Goal: Task Accomplishment & Management: Use online tool/utility

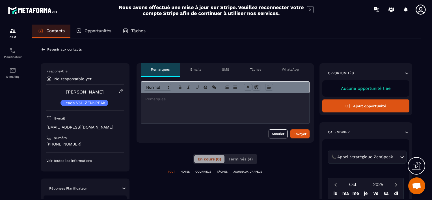
click at [73, 50] on p "Revenir aux contacts" at bounding box center [64, 49] width 34 height 4
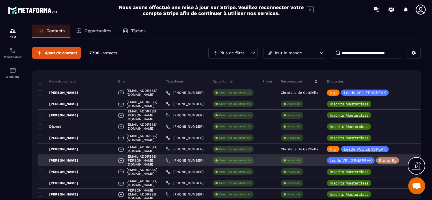
click at [289, 160] on p "À associe" at bounding box center [293, 161] width 13 height 4
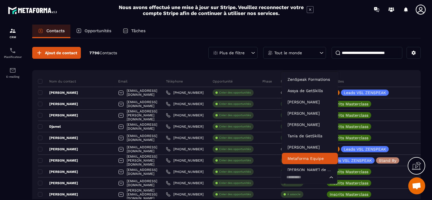
scroll to position [4, 0]
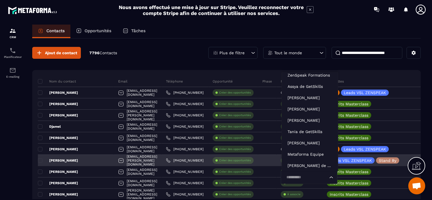
click at [294, 178] on input "Search for option" at bounding box center [306, 177] width 44 height 6
type input "***"
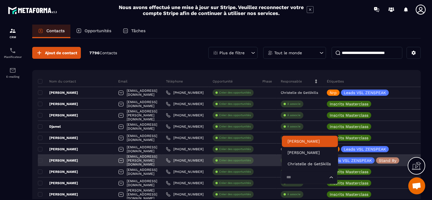
scroll to position [0, 0]
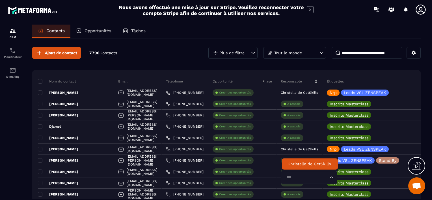
click at [291, 162] on p "Christelle de GetSkills" at bounding box center [309, 164] width 45 height 6
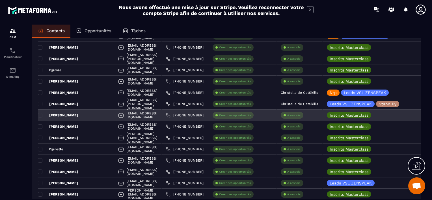
scroll to position [85, 0]
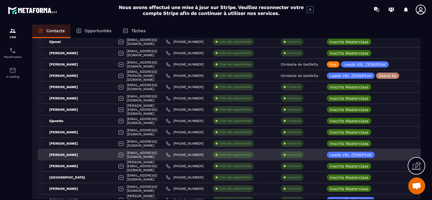
click at [293, 155] on p "À associe" at bounding box center [293, 155] width 13 height 4
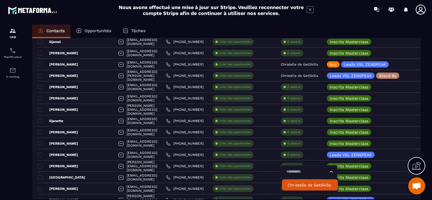
click at [298, 184] on p "Christelle de GetSkills" at bounding box center [309, 185] width 45 height 6
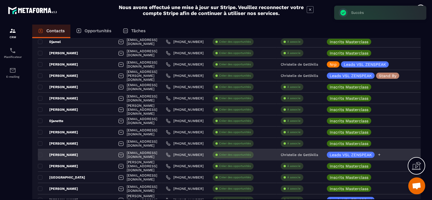
click at [377, 155] on div "Leads VSL ZENSPEAK" at bounding box center [354, 155] width 54 height 6
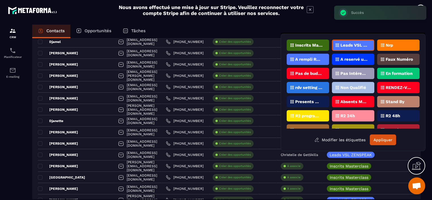
click at [389, 59] on p "Faux Numéro" at bounding box center [399, 59] width 27 height 4
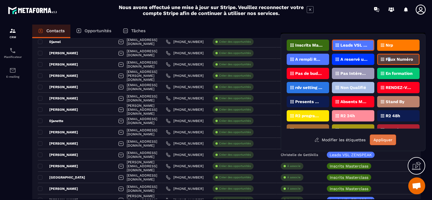
click at [384, 139] on button "Appliquer" at bounding box center [383, 140] width 26 height 11
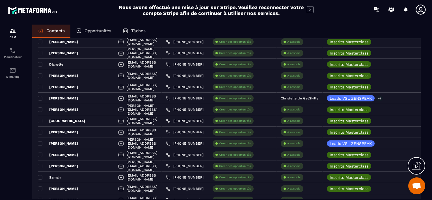
scroll to position [170, 0]
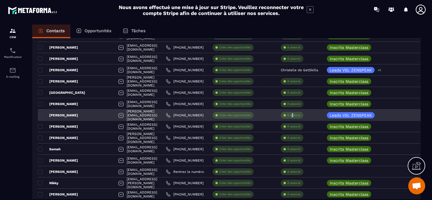
click at [293, 114] on p "À associe" at bounding box center [293, 115] width 13 height 4
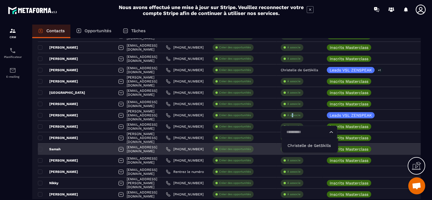
drag, startPoint x: 293, startPoint y: 114, endPoint x: 302, endPoint y: 144, distance: 32.2
click at [302, 144] on p "Christelle de GetSkills" at bounding box center [309, 146] width 45 height 6
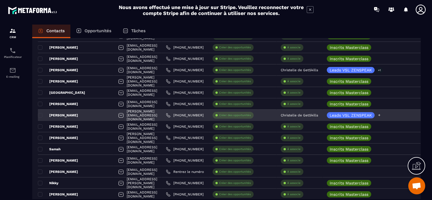
click at [379, 114] on icon at bounding box center [379, 115] width 4 height 4
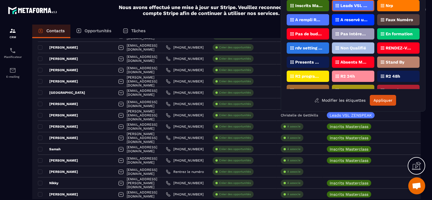
click at [394, 3] on div "Nrp" at bounding box center [398, 5] width 42 height 11
drag, startPoint x: 381, startPoint y: 98, endPoint x: 378, endPoint y: 99, distance: 3.2
click at [381, 99] on button "Appliquer" at bounding box center [383, 100] width 26 height 11
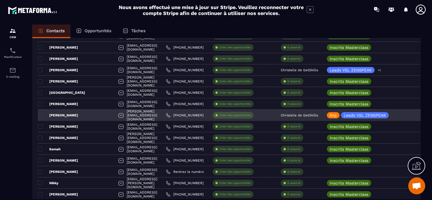
click at [55, 114] on p "[PERSON_NAME]" at bounding box center [58, 115] width 40 height 5
